Goal: Find specific page/section: Find specific page/section

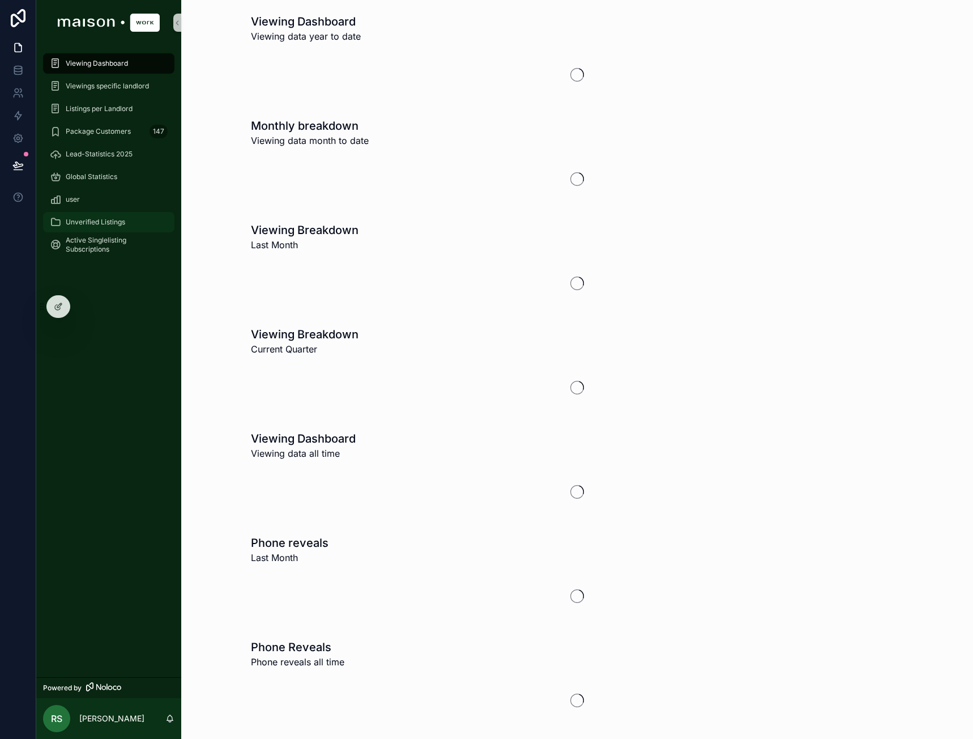
click at [97, 220] on span "Unverified Listings" at bounding box center [95, 222] width 59 height 9
